Goal: Task Accomplishment & Management: Manage account settings

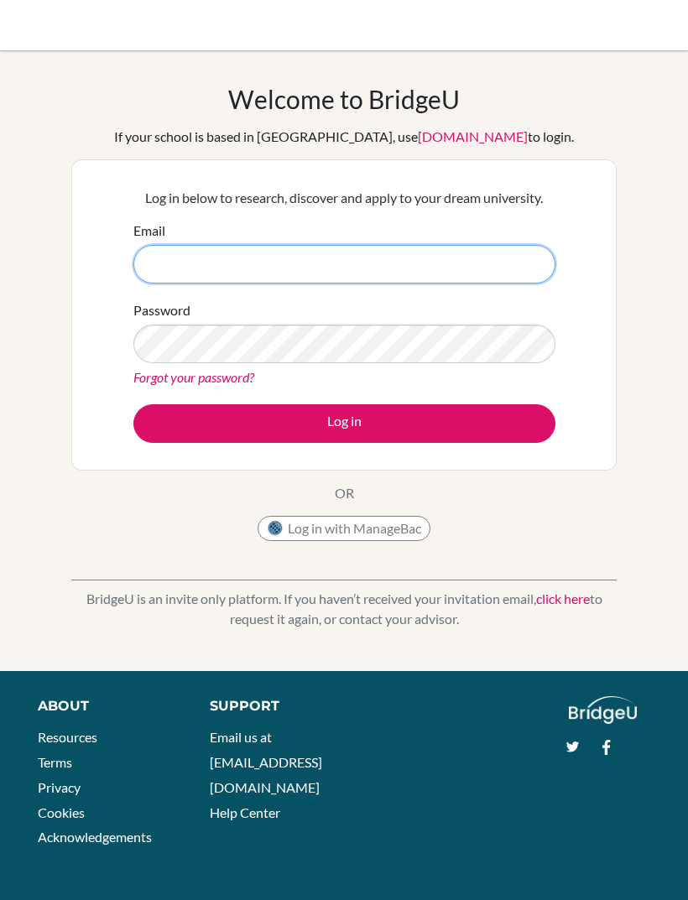
type input "lartey.malaika@gis.edu.gh"
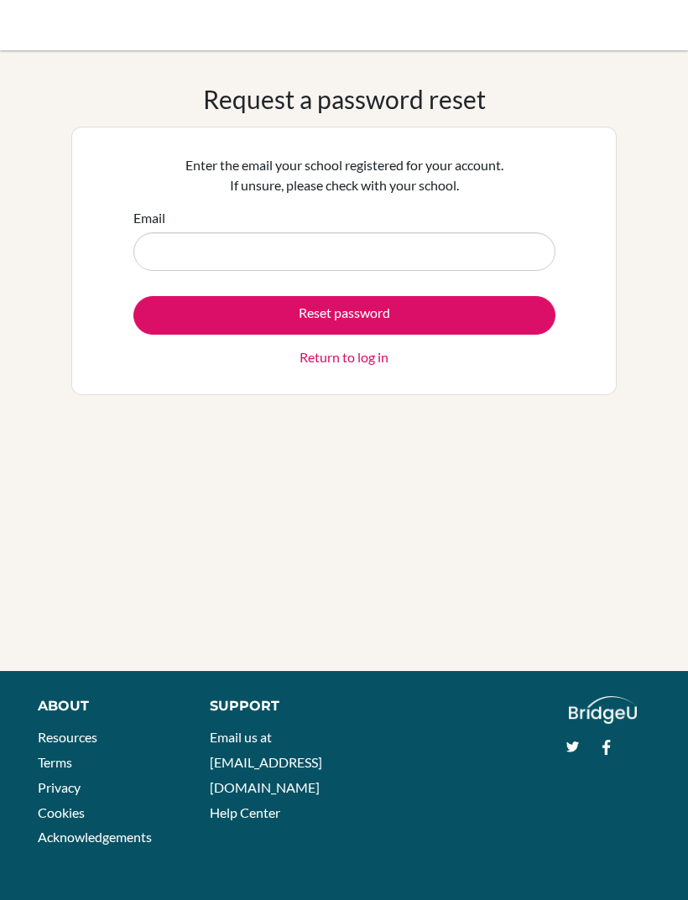
click at [445, 260] on input "Email" at bounding box center [344, 251] width 422 height 39
type input "lartey.malaika@gis.edu.gh"
click at [424, 317] on button "Reset password" at bounding box center [344, 315] width 422 height 39
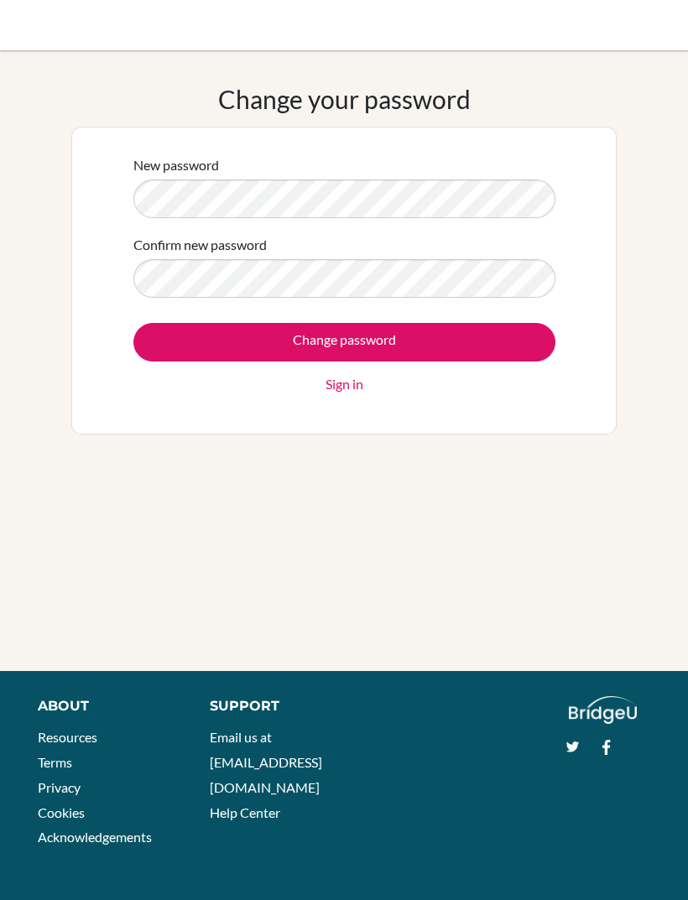
click at [500, 329] on input "Change password" at bounding box center [344, 342] width 422 height 39
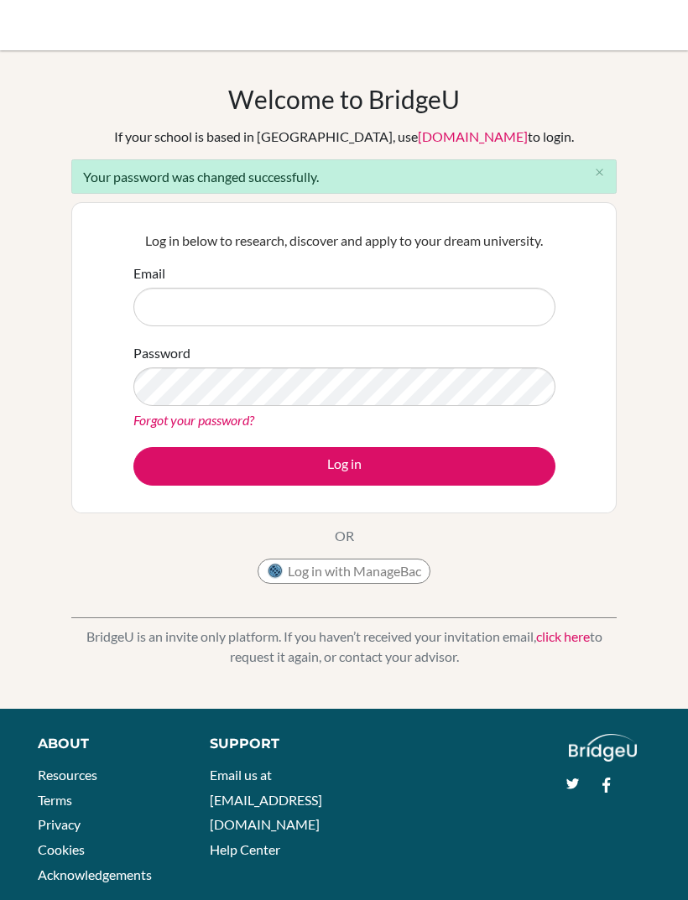
click at [575, 632] on link "click here" at bounding box center [563, 636] width 54 height 16
click at [485, 296] on input "Email" at bounding box center [344, 307] width 422 height 39
type input "[PERSON_NAME][EMAIL_ADDRESS][PERSON_NAME][DOMAIN_NAME]"
click at [501, 458] on button "Log in" at bounding box center [344, 466] width 422 height 39
